Goal: Information Seeking & Learning: Learn about a topic

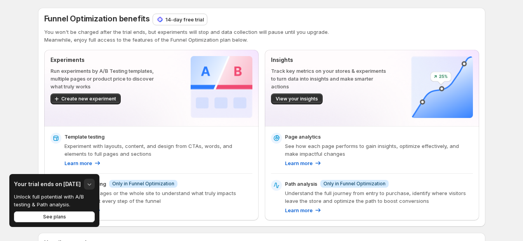
click at [87, 187] on icon "button" at bounding box center [89, 184] width 8 height 8
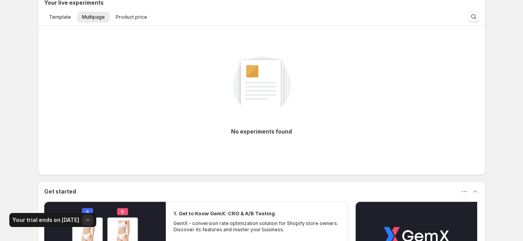
scroll to position [146, 0]
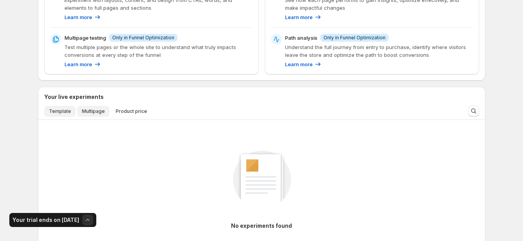
click at [62, 115] on button "Template" at bounding box center [59, 111] width 31 height 11
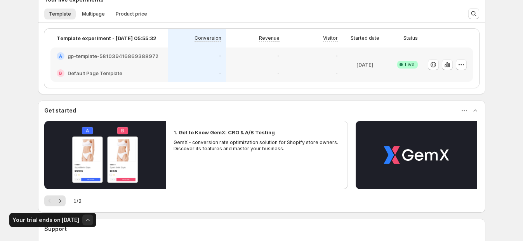
scroll to position [97, 0]
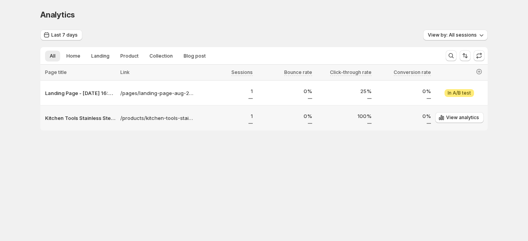
click at [95, 122] on div "Kitchen Tools Stainless Steel Food [PERSON_NAME] Food Filter Clip – gemcommerce…" at bounding box center [79, 118] width 78 height 12
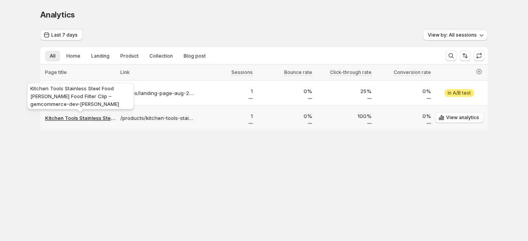
click at [95, 120] on p "Kitchen Tools Stainless Steel Food [PERSON_NAME] Food Filter Clip – gemcommerce…" at bounding box center [80, 118] width 71 height 8
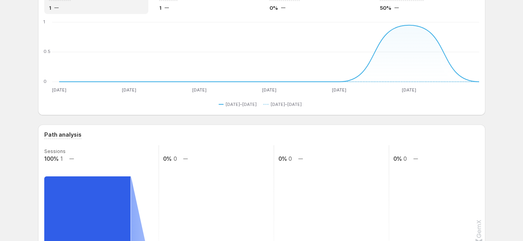
scroll to position [202, 0]
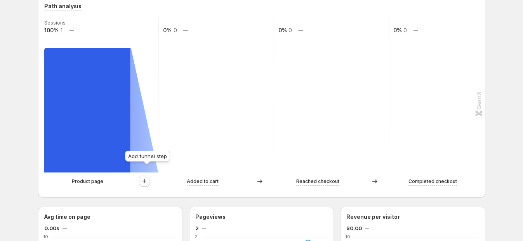
click at [147, 177] on icon "button" at bounding box center [145, 181] width 8 height 8
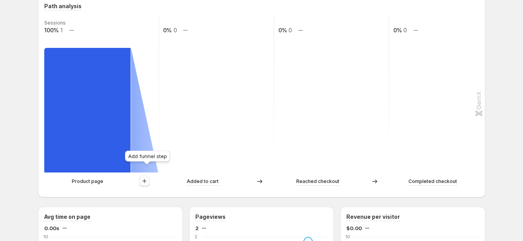
click at [145, 177] on icon "button" at bounding box center [145, 181] width 8 height 8
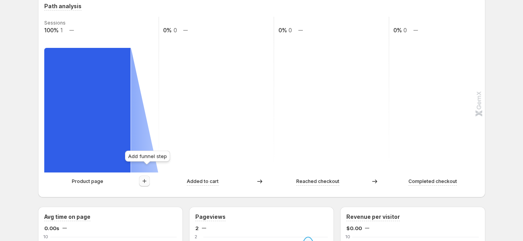
click at [146, 177] on icon "button" at bounding box center [145, 181] width 8 height 8
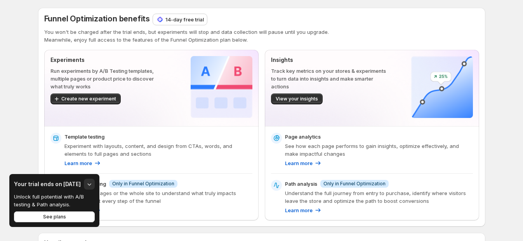
scroll to position [48, 0]
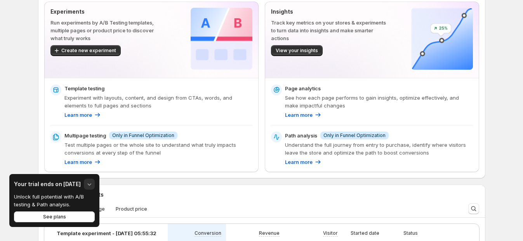
click at [87, 183] on icon "button" at bounding box center [89, 184] width 8 height 8
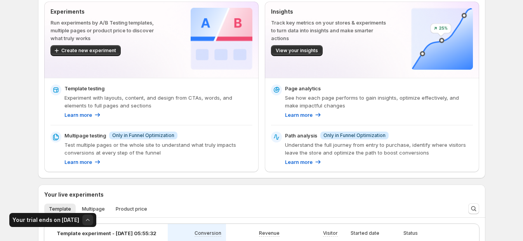
scroll to position [194, 0]
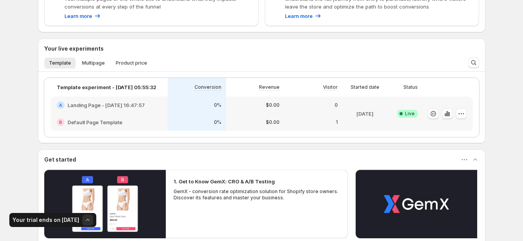
scroll to position [243, 0]
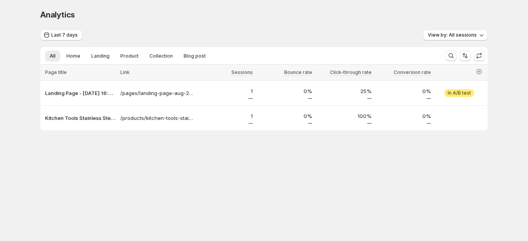
click at [145, 167] on div "Analytics. This page is ready Analytics Last 7 days View by: All sessions All H…" at bounding box center [264, 86] width 466 height 172
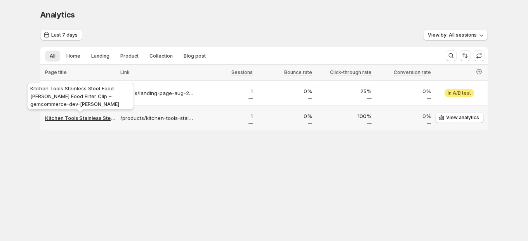
click at [103, 119] on p "Kitchen Tools Stainless Steel Food [PERSON_NAME] Food Filter Clip – gemcommerce…" at bounding box center [80, 118] width 71 height 8
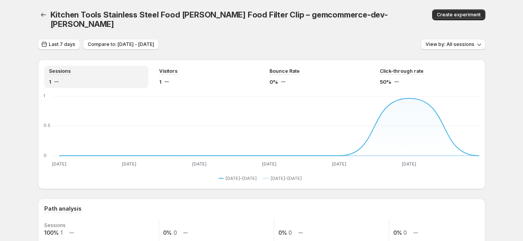
scroll to position [194, 0]
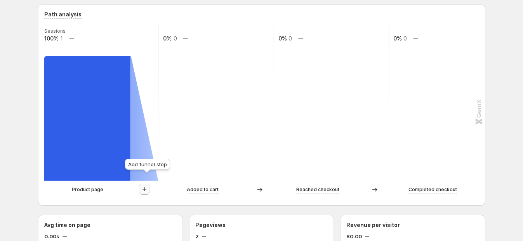
click at [148, 185] on icon "button" at bounding box center [145, 189] width 8 height 8
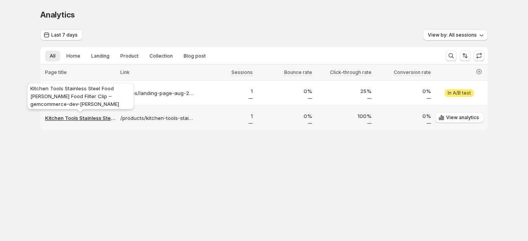
click at [73, 116] on p "Kitchen Tools Stainless Steel Food [PERSON_NAME] Food Filter Clip – gemcommerce…" at bounding box center [80, 118] width 71 height 8
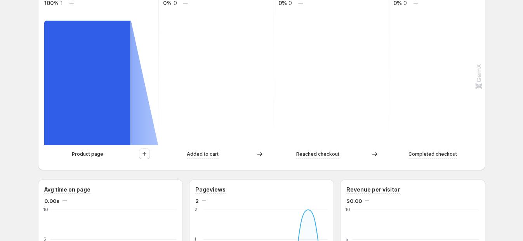
scroll to position [291, 0]
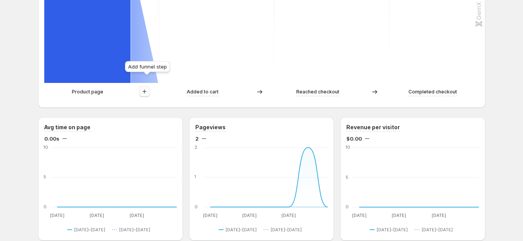
click at [147, 89] on icon "button" at bounding box center [145, 91] width 4 height 4
